Goal: Transaction & Acquisition: Purchase product/service

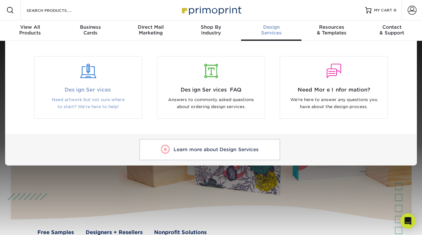
click at [119, 93] on span "Design Services" at bounding box center [88, 90] width 98 height 8
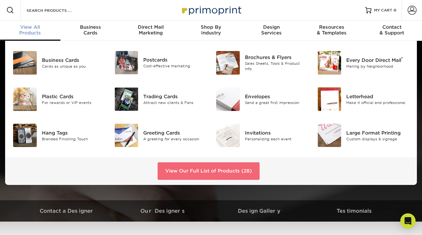
click at [184, 171] on link "View Our Full List of Products (28)" at bounding box center [209, 171] width 102 height 17
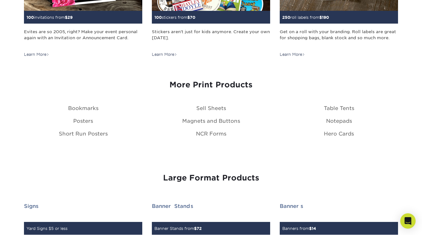
scroll to position [723, 0]
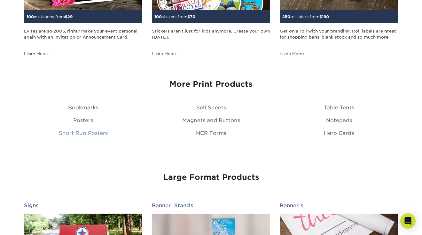
click at [79, 133] on link "Short Run Posters" at bounding box center [83, 133] width 49 height 6
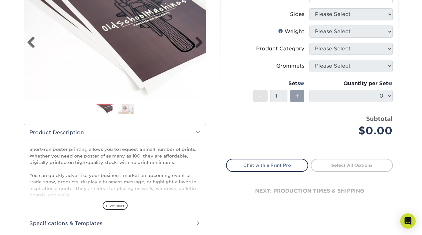
scroll to position [91, 0]
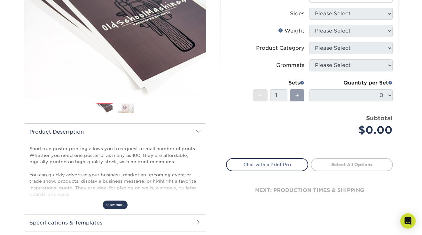
click at [113, 204] on span "show more" at bounding box center [115, 205] width 25 height 9
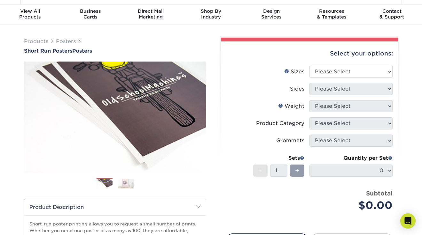
scroll to position [15, 0]
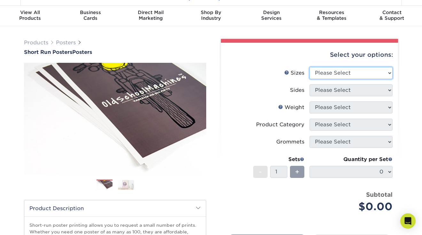
click at [332, 71] on select "Please Select 12" x 12" 12" x 15" 12" x 17" 12" x 18" 12" x 20" 12" x 24" 12" x…" at bounding box center [350, 73] width 83 height 12
click at [331, 73] on select "Please Select 12" x 12" 12" x 15" 12" x 17" 12" x 18" 12" x 20" 12" x 24" 12" x…" at bounding box center [350, 73] width 83 height 12
click at [287, 72] on link "Sizes Help" at bounding box center [286, 72] width 5 height 5
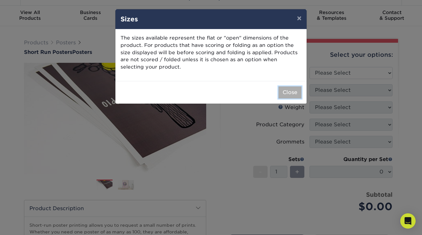
click at [295, 95] on button "Close" at bounding box center [289, 93] width 23 height 12
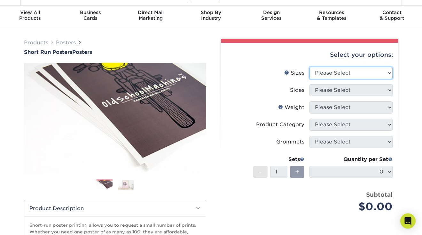
click at [338, 71] on select "Please Select 12" x 12" 12" x 15" 12" x 17" 12" x 18" 12" x 20" 12" x 24" 12" x…" at bounding box center [350, 73] width 83 height 12
select select "12.00x12.00"
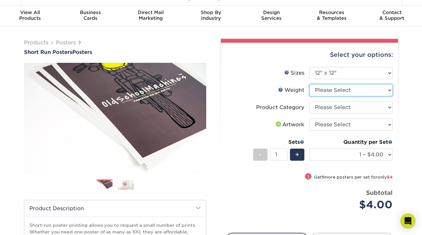
click at [329, 93] on select "Please Select 8PHOTO" at bounding box center [350, 90] width 83 height 12
select select "8PHOTO"
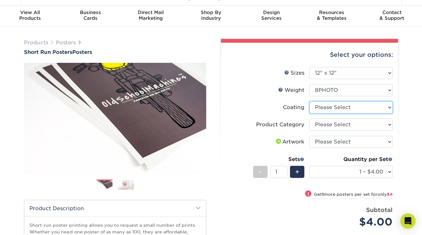
click at [322, 108] on select at bounding box center [350, 108] width 83 height 12
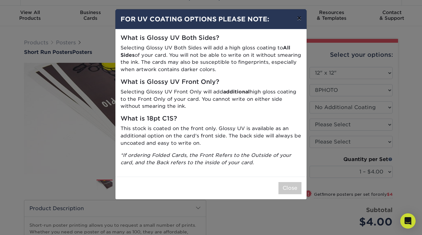
click at [299, 16] on button "×" at bounding box center [299, 18] width 15 height 18
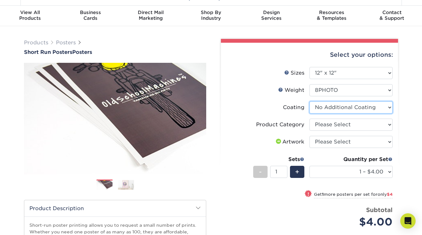
click at [356, 110] on select at bounding box center [350, 108] width 83 height 12
select select "-1"
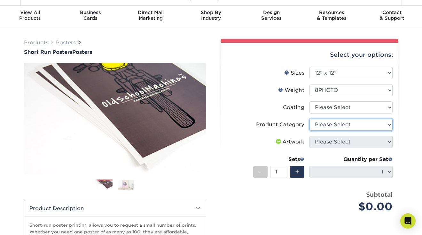
click at [343, 123] on select "Please Select 8mil Photopaper Poster - Gloss" at bounding box center [350, 125] width 83 height 12
select select "18b74cc8-844d-4e62-9d0c-08a50927668f"
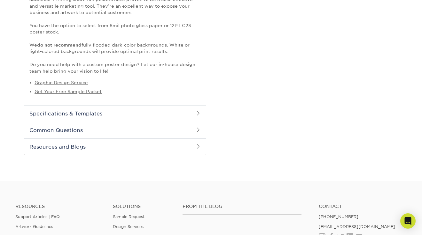
scroll to position [305, 0]
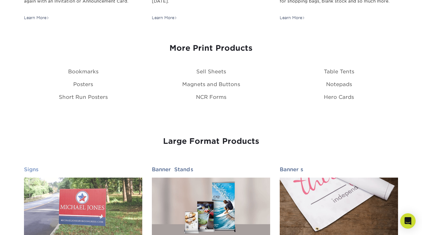
scroll to position [758, 0]
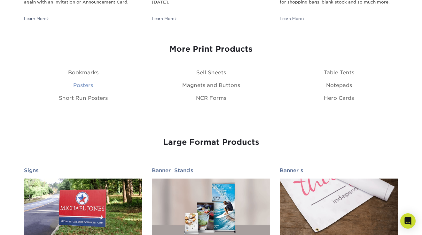
click at [83, 88] on link "Posters" at bounding box center [83, 85] width 20 height 6
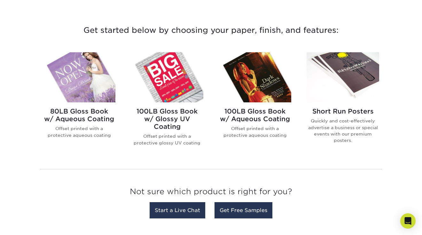
scroll to position [229, 0]
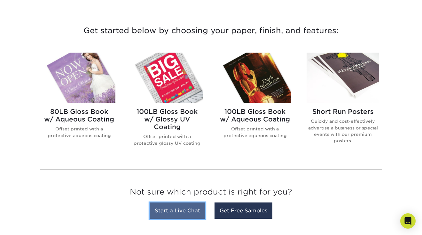
click at [190, 211] on link "Start a Live Chat" at bounding box center [178, 211] width 56 height 16
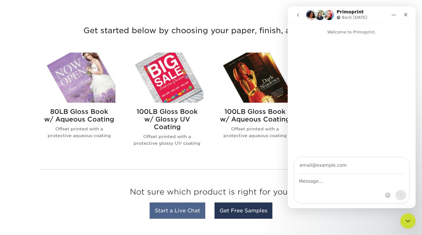
scroll to position [0, 0]
click at [188, 212] on link "Start a Live Chat" at bounding box center [178, 211] width 56 height 16
click at [404, 12] on icon "Close" at bounding box center [405, 14] width 5 height 5
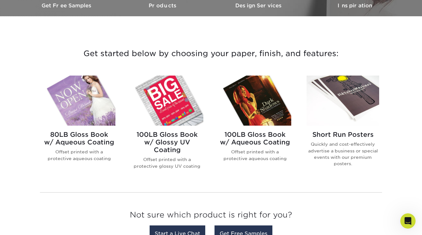
scroll to position [203, 0]
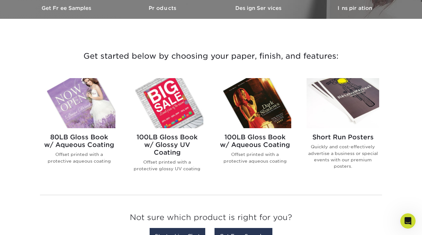
click at [81, 109] on img at bounding box center [79, 103] width 73 height 50
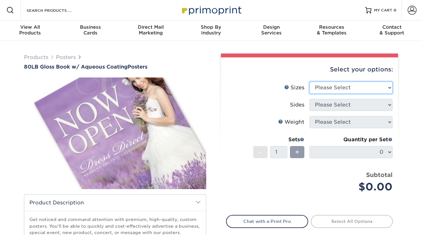
click at [336, 90] on select "Please Select 13" x 19" 18" x 24" 19" x 27" 24" x 36" 26" x 39"" at bounding box center [350, 88] width 83 height 12
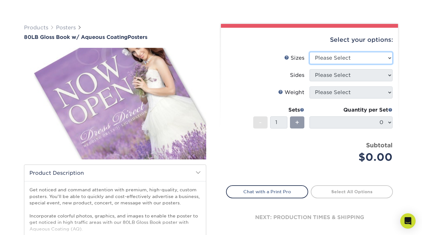
scroll to position [56, 0]
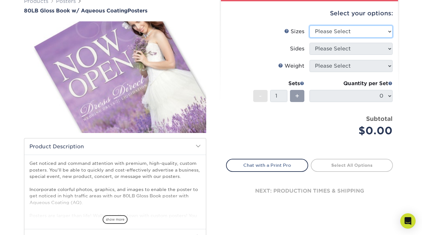
click at [350, 35] on select "Please Select 13" x 19" 18" x 24" 19" x 27" 24" x 36" 26" x 39"" at bounding box center [350, 32] width 83 height 12
select select "13.00x19.00"
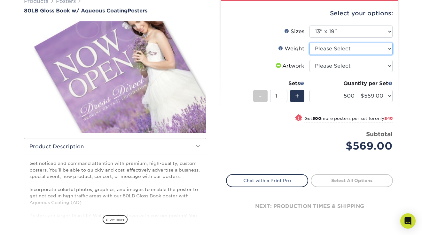
click at [342, 48] on select "Please Select 80LB" at bounding box center [350, 49] width 83 height 12
click at [344, 48] on select "Please Select 80LB" at bounding box center [350, 49] width 83 height 12
select select "80LB"
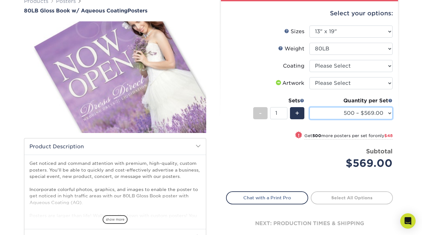
click at [364, 113] on select "500 – $569.00 1000 – $617.00 2500 – $952.00 5000 – $1282.00 10000 – $2229.00 15…" at bounding box center [350, 113] width 83 height 12
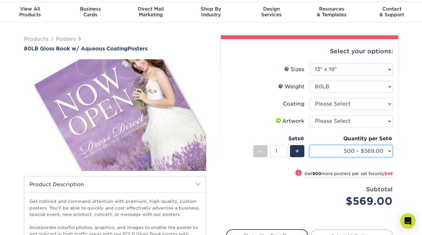
scroll to position [0, 0]
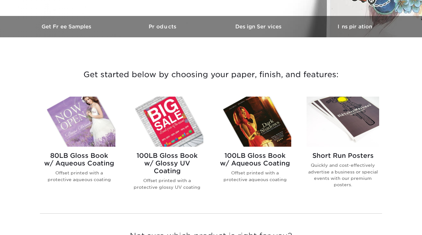
scroll to position [200, 0]
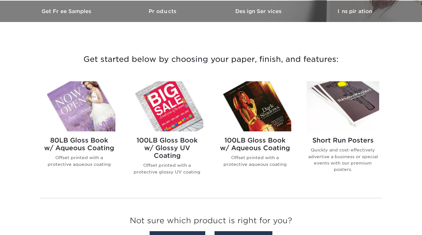
click at [183, 107] on img at bounding box center [167, 106] width 73 height 50
click at [163, 110] on img at bounding box center [167, 106] width 73 height 50
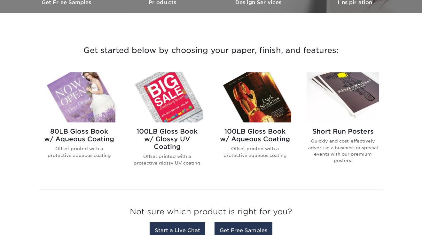
scroll to position [218, 0]
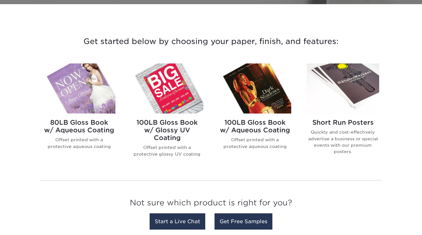
click at [274, 87] on img at bounding box center [255, 89] width 73 height 50
click at [326, 101] on img at bounding box center [342, 89] width 73 height 50
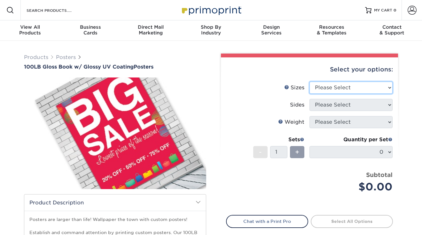
click at [330, 85] on select "Please Select 11.5" x 17.5" 12" x 18" 13" x 19" 18" x 24" 19" x 27" 24" x 36" 2…" at bounding box center [350, 88] width 83 height 12
select select "11.50x17.50"
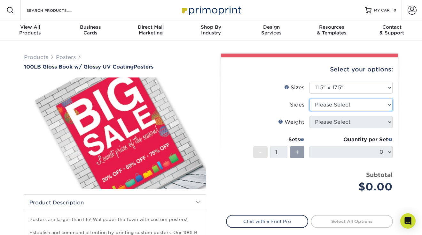
click at [362, 105] on select "Please Select Print Both Sides Print Front Only" at bounding box center [350, 105] width 83 height 12
select select "32d3c223-f82c-492b-b915-ba065a00862f"
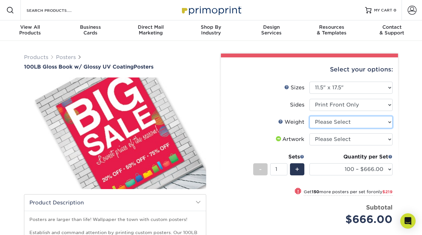
click at [357, 122] on select "Please Select 100LB" at bounding box center [350, 122] width 83 height 12
select select "100LB"
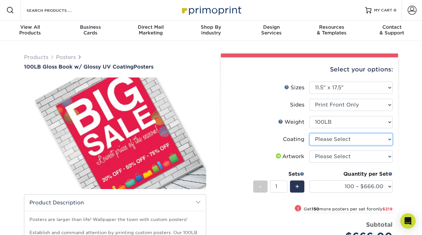
click at [354, 139] on select at bounding box center [350, 140] width 83 height 12
select select "1e8116af-acfc-44b1-83dc-8181aa338834"
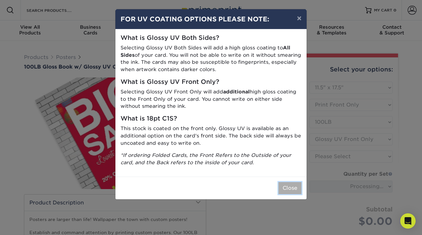
click at [291, 189] on button "Close" at bounding box center [289, 188] width 23 height 12
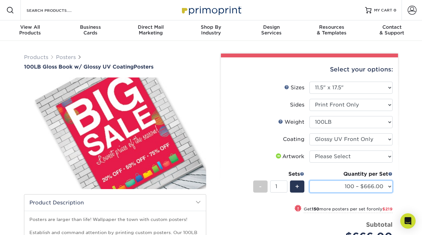
click at [362, 186] on select "100 – $666.00 250 – $885.00 500 – $922.00 1000 – $746.00 2500 – $1285.00 5000 –…" at bounding box center [350, 187] width 83 height 12
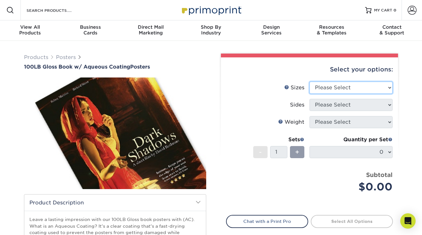
click at [329, 85] on select "Please Select 11.5" x 17.5" 12" x 18" 13" x 19" 18" x 24" 19" x 27" 24" x 36" 2…" at bounding box center [350, 88] width 83 height 12
select select "11.50x17.50"
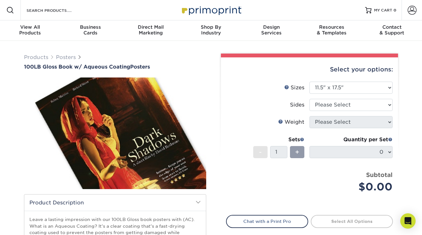
click at [356, 98] on li "Sizes Help Sizes Please Select 11.5" x 17.5" 12" x 18" 13" x 19" 18" x 24" 19" …" at bounding box center [309, 90] width 166 height 17
click at [353, 104] on select "Please Select Print Both Sides Print Front Only" at bounding box center [350, 105] width 83 height 12
select select "32d3c223-f82c-492b-b915-ba065a00862f"
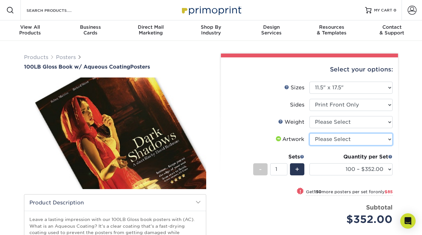
click at [342, 138] on select "Please Select I will upload files I need a design - $150" at bounding box center [350, 140] width 83 height 12
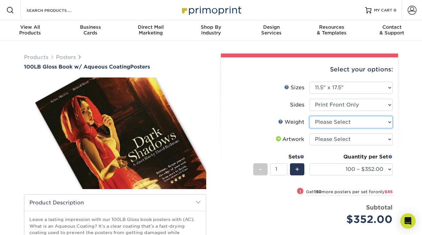
click at [347, 121] on select "Please Select 100LB" at bounding box center [350, 122] width 83 height 12
select select "100LB"
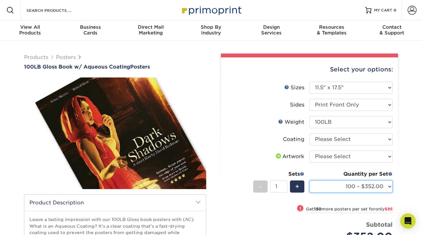
click at [352, 183] on select "100 – $352.00 250 – $437.00 500 – $476.00 1000 – $535.00 2500 – $857.00 5000 – …" at bounding box center [350, 187] width 83 height 12
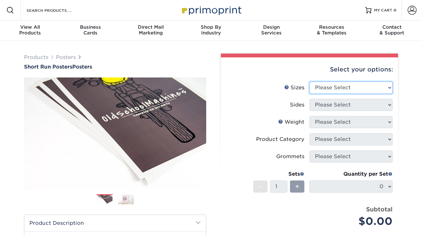
click at [351, 88] on select "Please Select 12" x 12" 12" x 15" 12" x 17" 12" x 18" 12" x 20" 12" x 24" 12" x…" at bounding box center [350, 88] width 83 height 12
select select "12.00x12.00"
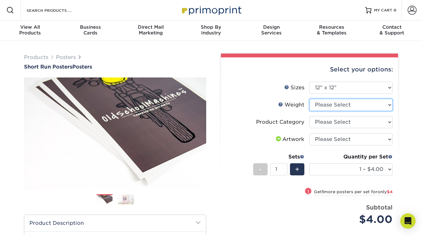
click at [346, 106] on select "Please Select 8PHOTO" at bounding box center [350, 105] width 83 height 12
select select "8PHOTO"
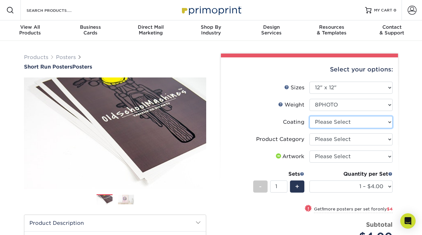
click at [334, 123] on select at bounding box center [350, 122] width 83 height 12
select select "3e7618de-abca-4bda-9f97-8b9129e913d8"
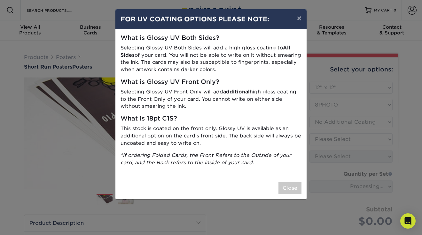
click at [333, 130] on div "× FOR UV COATING OPTIONS PLEASE NOTE: What is Glossy UV Both Sides? Selecting G…" at bounding box center [211, 117] width 422 height 235
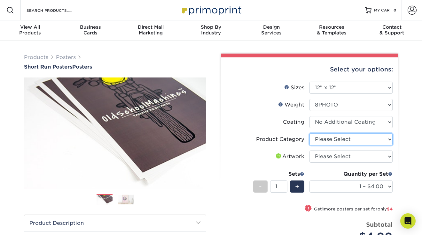
click at [336, 140] on select "Please Select 8mil Photopaper Poster - Gloss" at bounding box center [350, 140] width 83 height 12
select select "18b74cc8-844d-4e62-9d0c-08a50927668f"
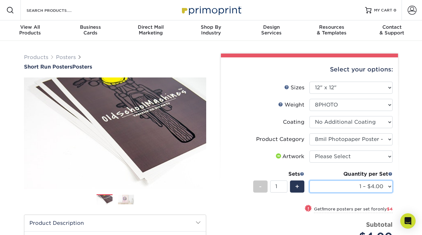
click at [337, 187] on select "1 – $4.00 2 – $8.00 3 – $11.00 4 – $15.00 5 – $18.00 6 – $22.00 7 – $25.00 8 – …" at bounding box center [350, 187] width 83 height 12
select select "25 – $89.00"
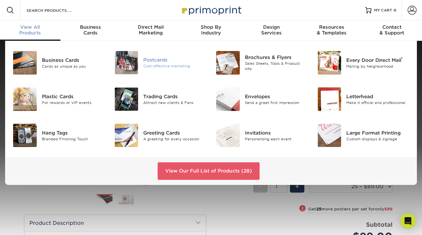
click at [125, 67] on img at bounding box center [127, 62] width 24 height 23
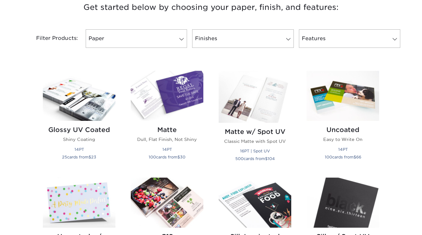
scroll to position [254, 0]
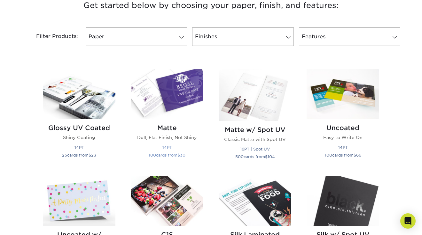
click at [153, 100] on img at bounding box center [167, 94] width 73 height 50
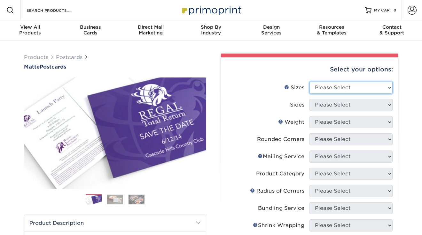
click at [329, 87] on select "Please Select 1.5" x 7" 2" x 4" 2" x 6" 2" x 7" 2" x 8" 2.12" x 5.5" 2.125" x 5…" at bounding box center [350, 88] width 83 height 12
